Goal: Information Seeking & Learning: Learn about a topic

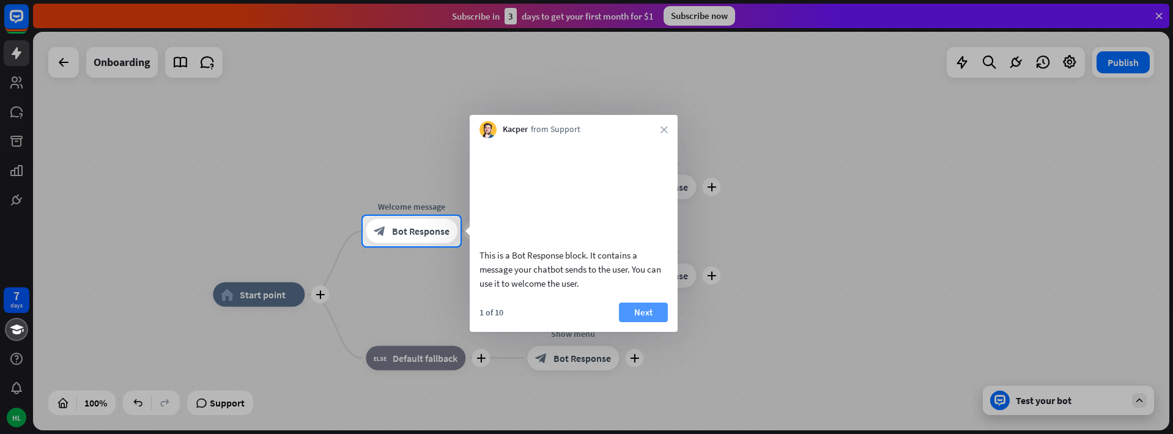
click at [652, 322] on button "Next" at bounding box center [643, 313] width 49 height 20
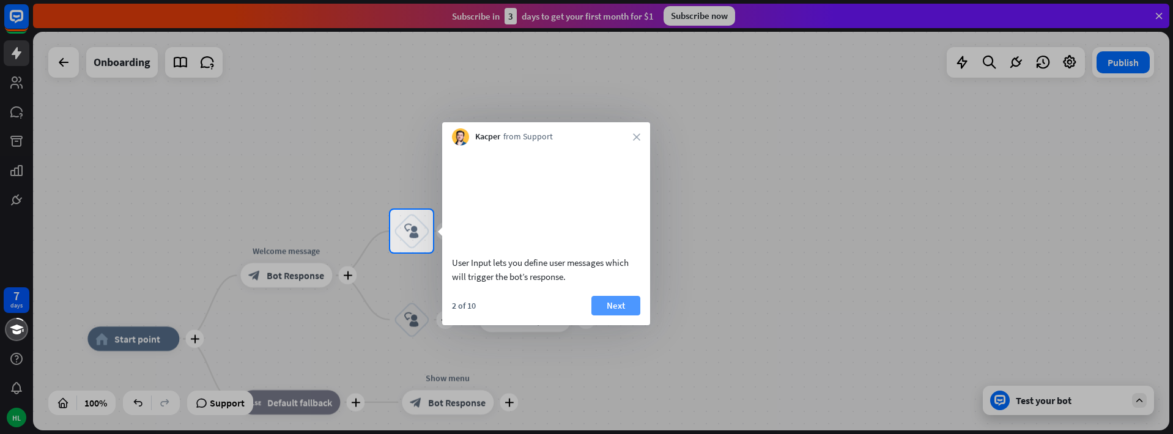
click at [634, 315] on button "Next" at bounding box center [615, 306] width 49 height 20
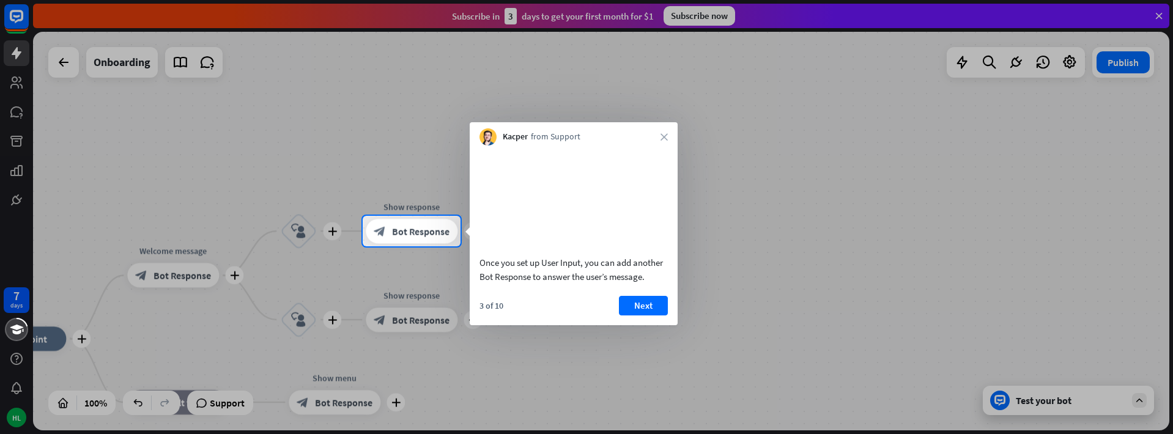
click at [634, 315] on button "Next" at bounding box center [643, 306] width 49 height 20
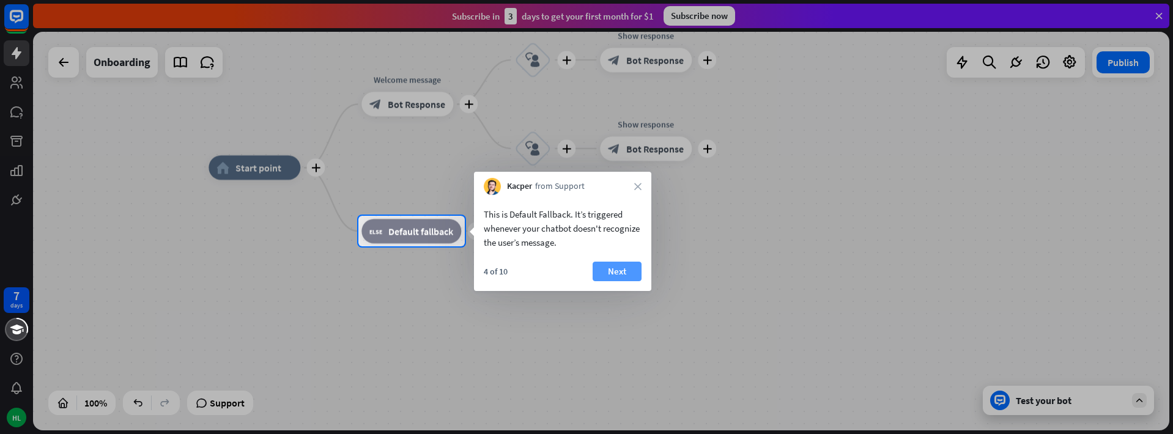
click at [622, 270] on button "Next" at bounding box center [616, 272] width 49 height 20
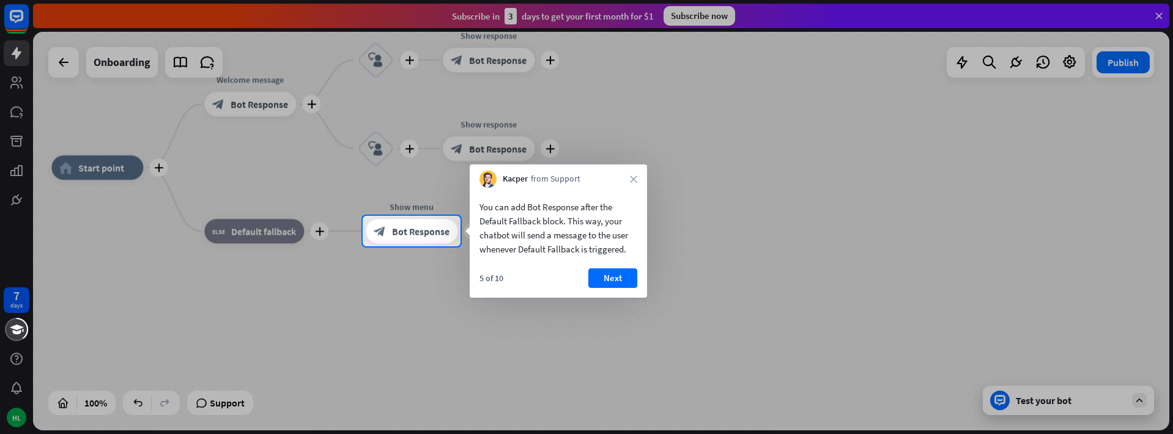
click at [622, 270] on button "Next" at bounding box center [612, 278] width 49 height 20
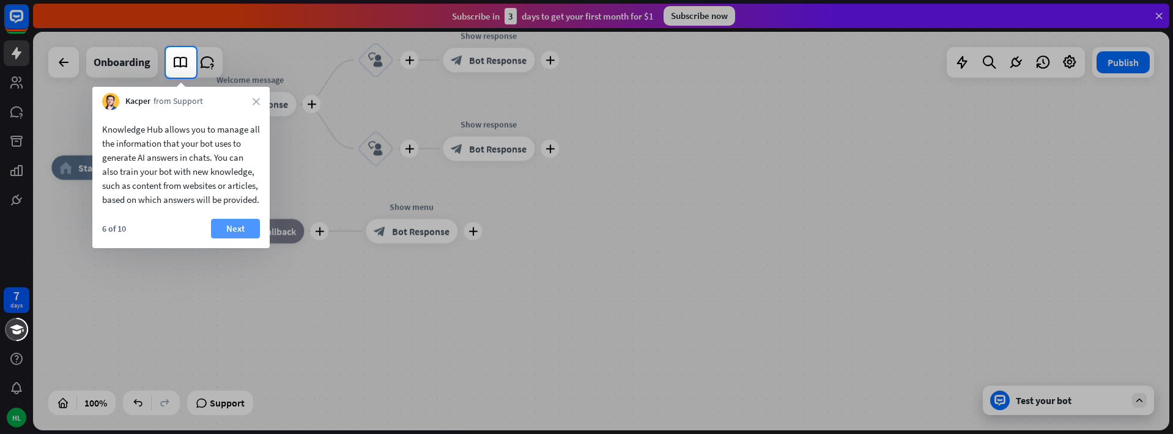
click at [236, 238] on button "Next" at bounding box center [235, 229] width 49 height 20
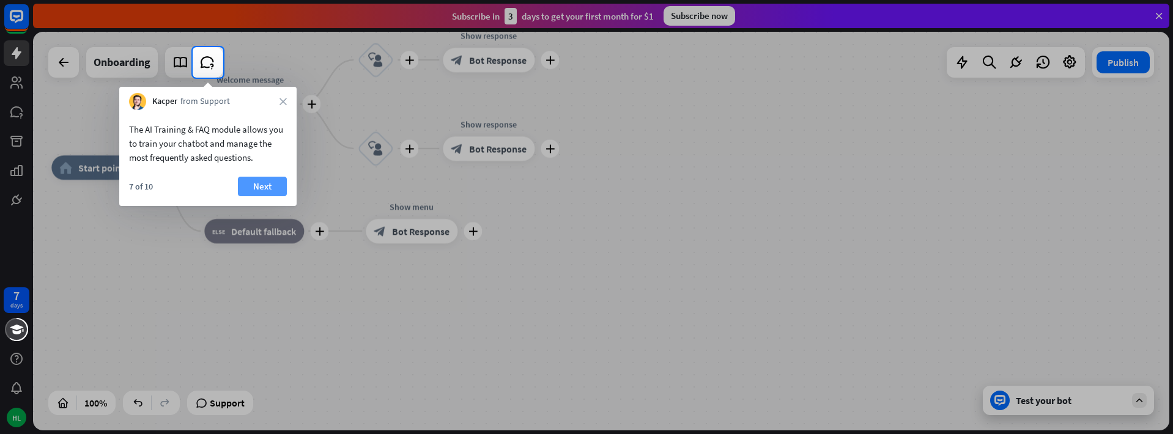
click at [264, 190] on button "Next" at bounding box center [262, 187] width 49 height 20
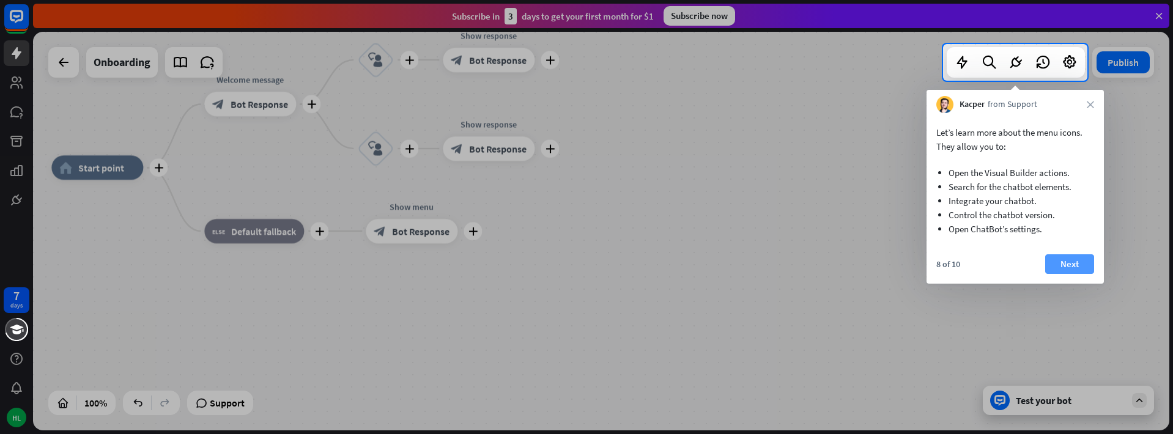
click at [1074, 266] on button "Next" at bounding box center [1069, 264] width 49 height 20
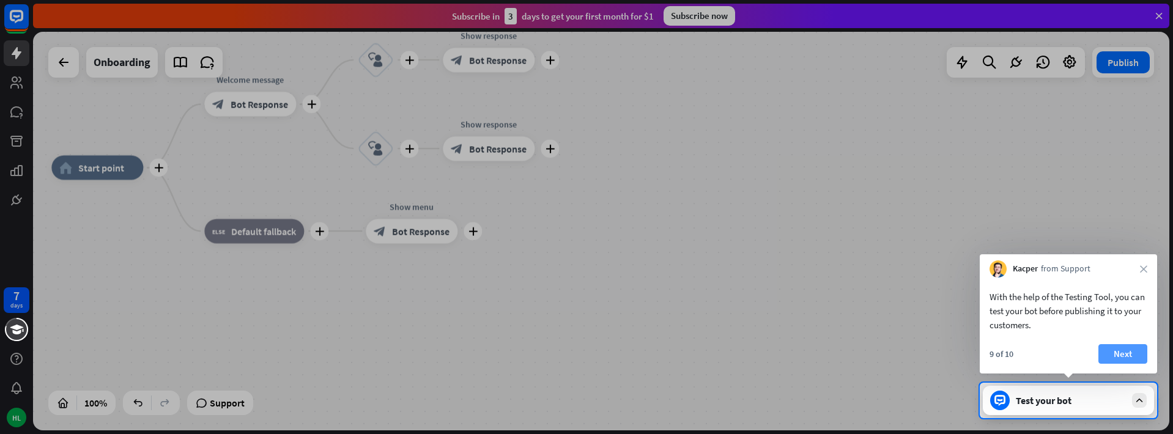
click at [1132, 352] on button "Next" at bounding box center [1122, 354] width 49 height 20
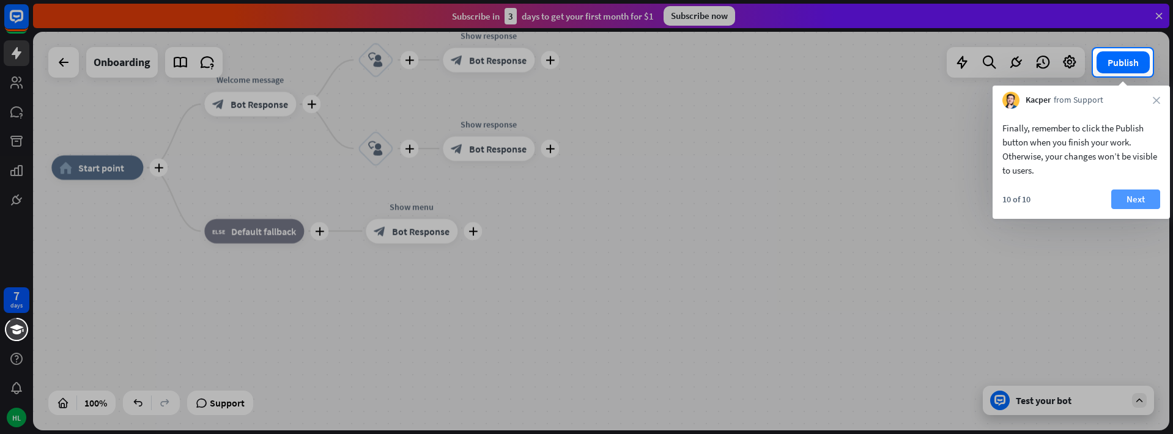
click at [1126, 192] on button "Next" at bounding box center [1135, 200] width 49 height 20
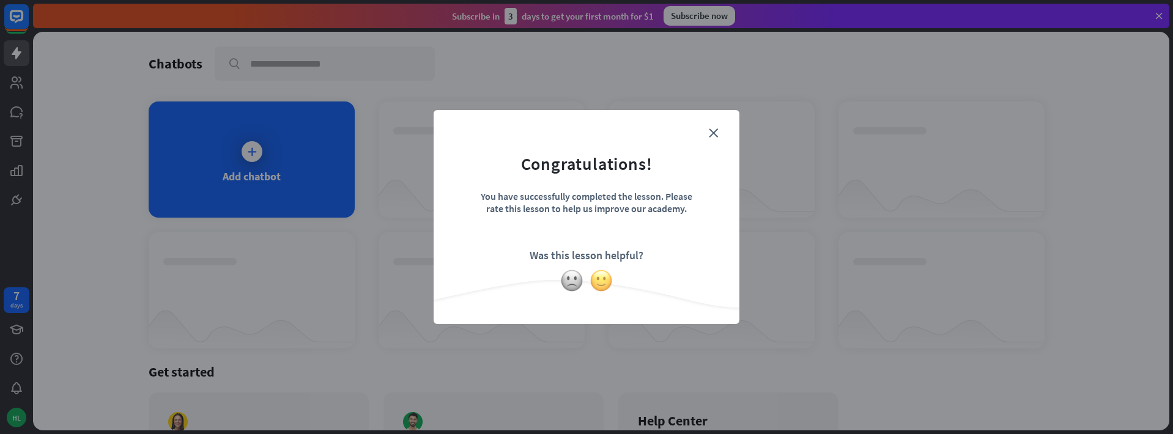
click at [600, 284] on img at bounding box center [600, 280] width 23 height 23
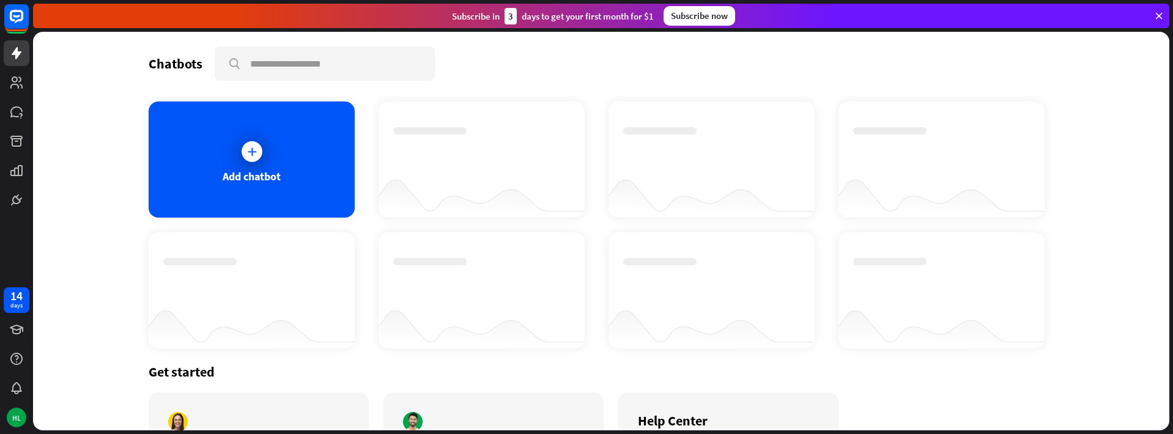
click at [898, 78] on div "Chatbots search" at bounding box center [601, 63] width 905 height 34
